Goal: Navigation & Orientation: Understand site structure

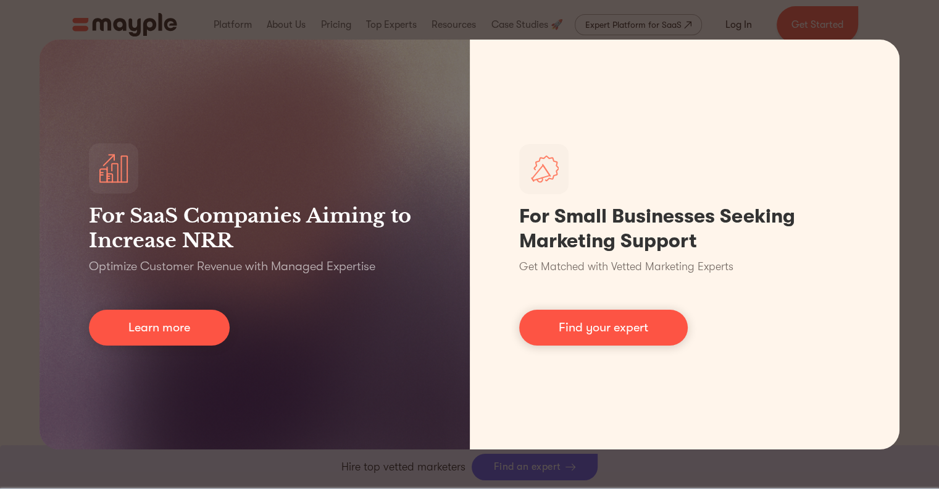
scroll to position [502, 0]
click at [222, 22] on div "For SaaS Companies Aiming to Increase NRR Optimize Customer Revenue with Manage…" at bounding box center [469, 244] width 939 height 489
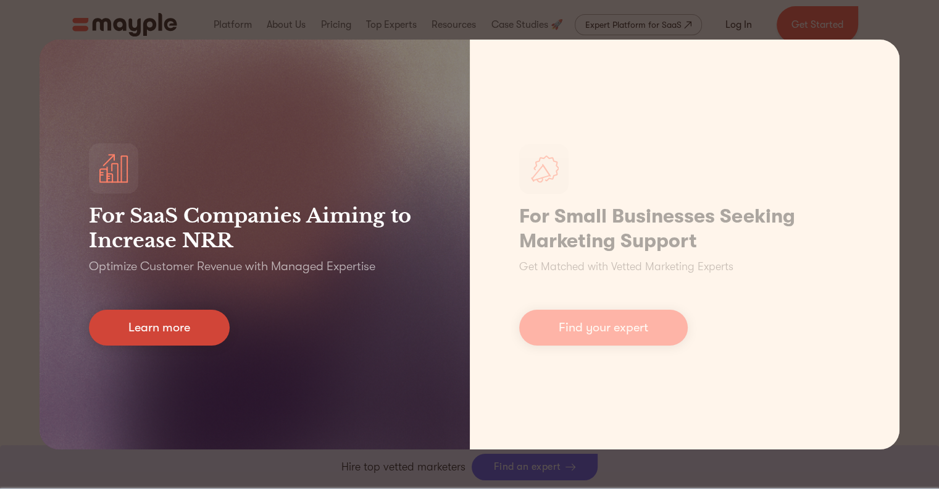
click at [181, 330] on link "Learn more" at bounding box center [159, 327] width 141 height 36
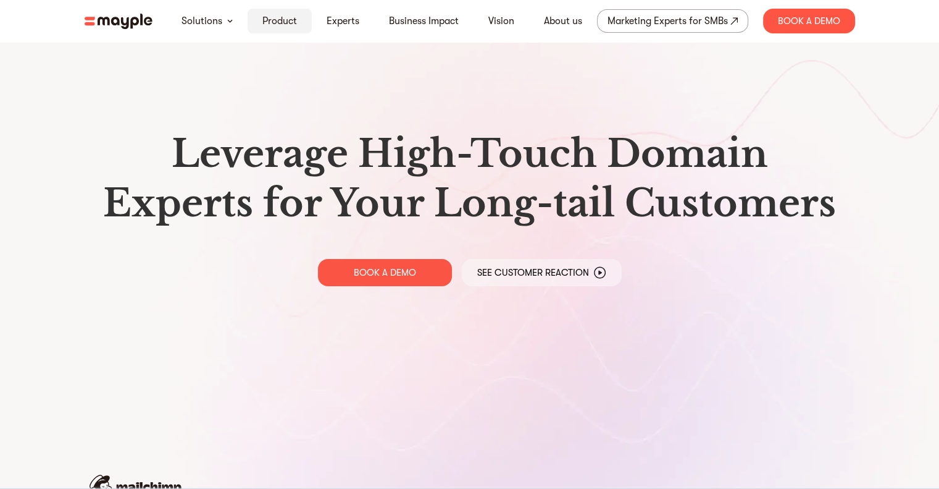
click at [283, 19] on link "Product" at bounding box center [279, 21] width 35 height 15
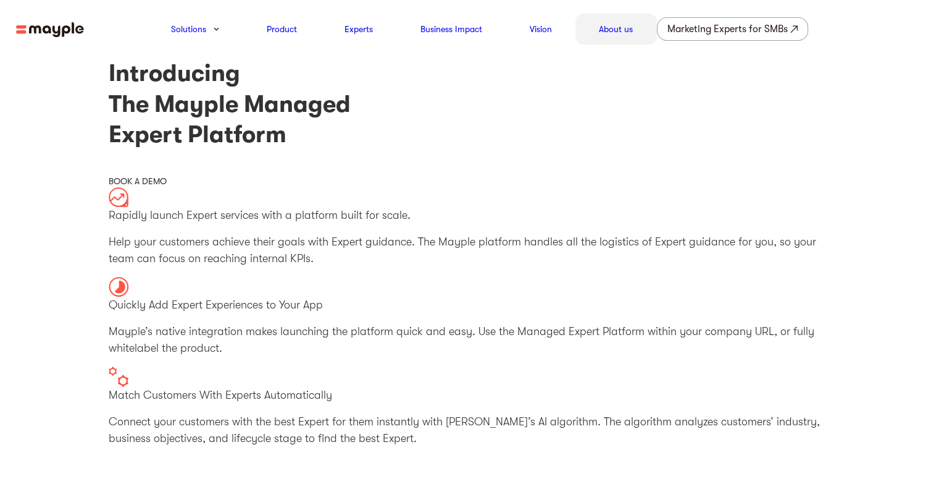
click at [626, 27] on link "About us" at bounding box center [616, 29] width 34 height 15
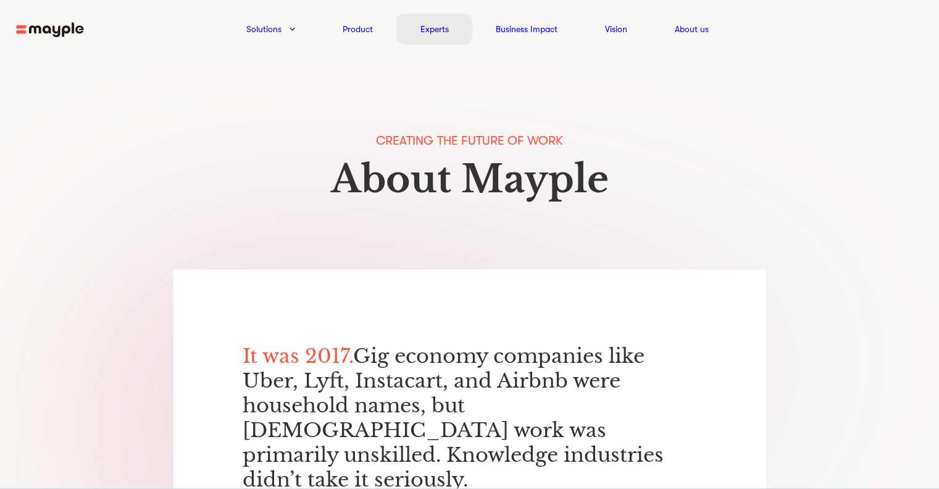
click at [435, 33] on link "Experts" at bounding box center [435, 29] width 28 height 15
